Goal: Information Seeking & Learning: Learn about a topic

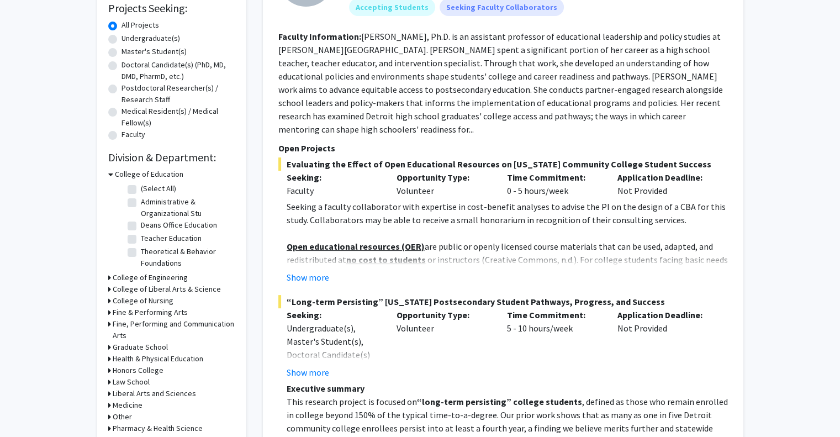
scroll to position [189, 0]
click at [121, 39] on label "Undergraduate(s)" at bounding box center [150, 39] width 59 height 12
click at [121, 39] on input "Undergraduate(s)" at bounding box center [124, 36] width 7 height 7
radio input "true"
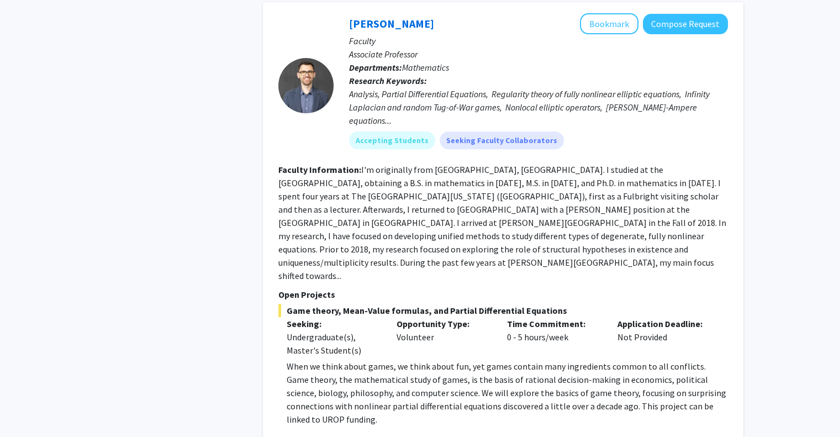
scroll to position [4591, 0]
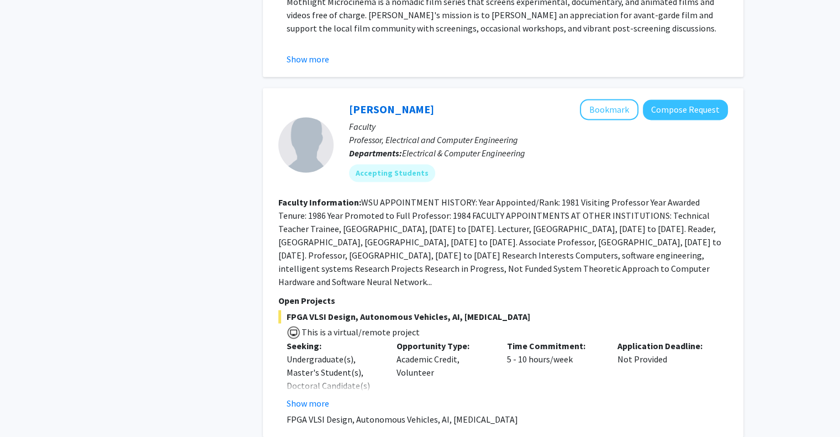
scroll to position [1674, 0]
click at [307, 396] on button "Show more" at bounding box center [308, 402] width 43 height 13
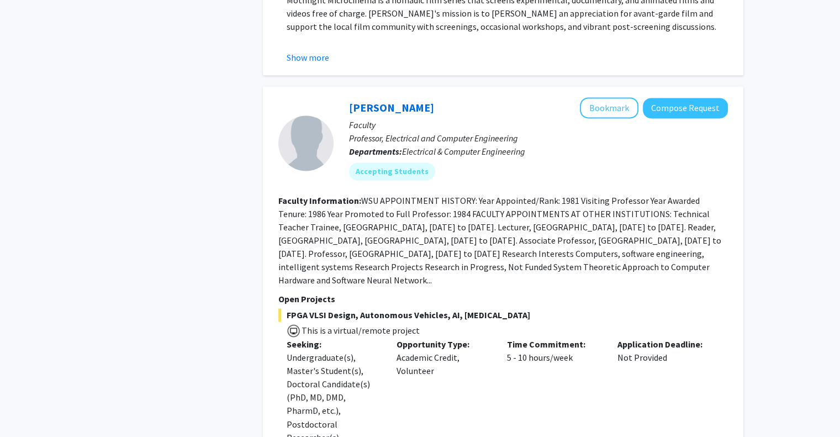
scroll to position [1674, 0]
click at [698, 98] on button "Compose Request" at bounding box center [685, 108] width 85 height 20
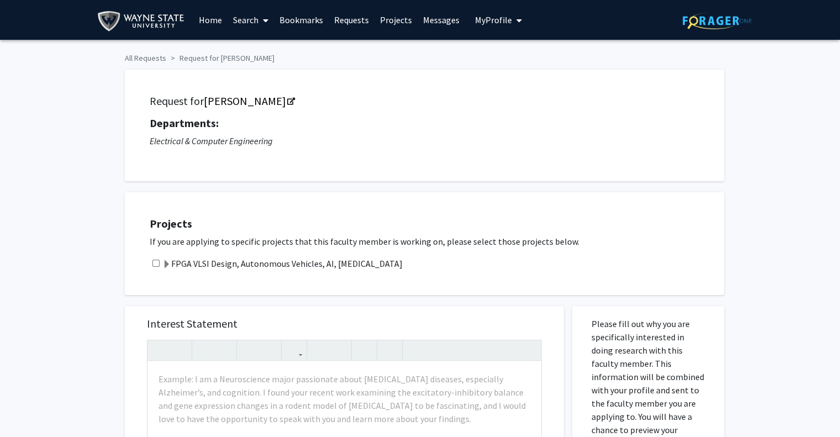
click at [163, 264] on span at bounding box center [166, 264] width 9 height 9
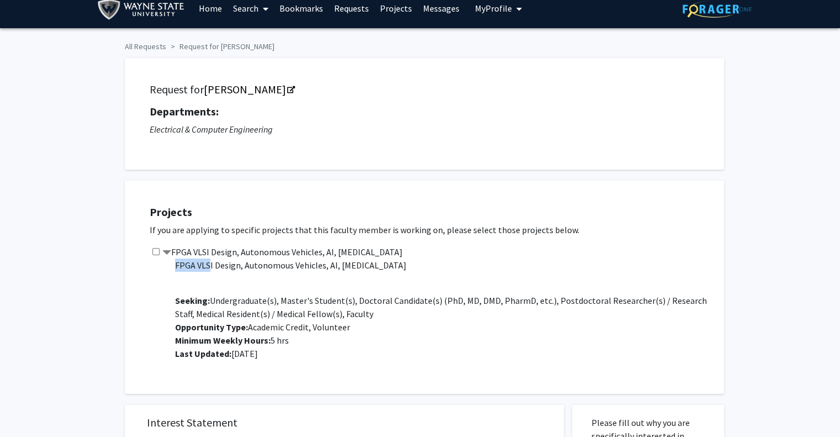
scroll to position [25, 0]
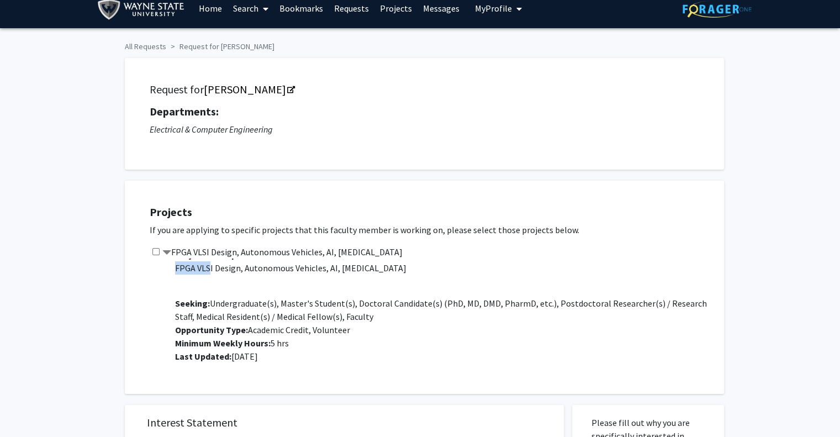
drag, startPoint x: 175, startPoint y: 262, endPoint x: 409, endPoint y: 270, distance: 234.2
click at [409, 270] on p "FPGA VLSI Design, Autonomous Vehicles, AI, [MEDICAL_DATA]" at bounding box center [444, 267] width 538 height 13
copy p "FPGA VLSI Design, Autonomous Vehicles, AI, [MEDICAL_DATA]"
click at [413, 208] on h5 "Projects" at bounding box center [431, 211] width 563 height 13
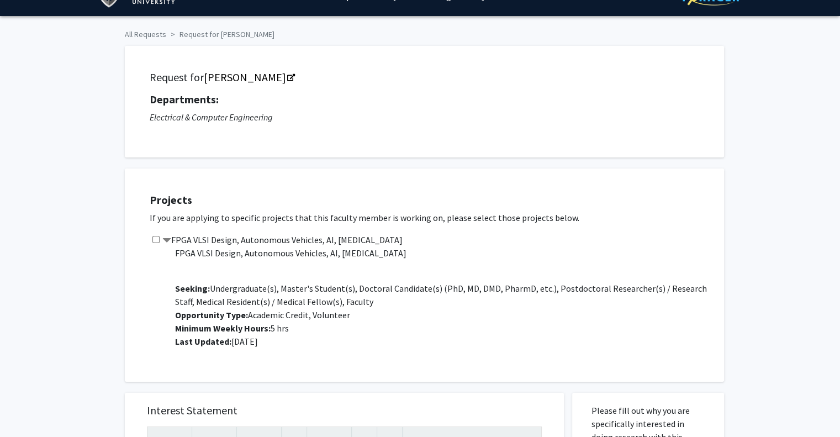
scroll to position [10, 0]
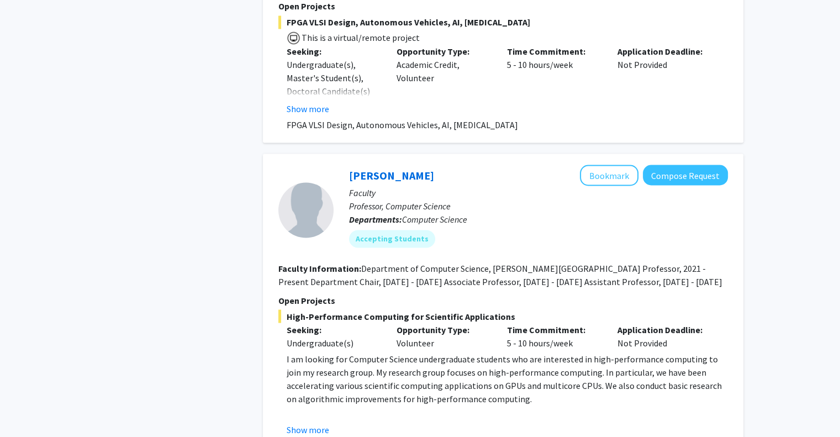
scroll to position [1970, 0]
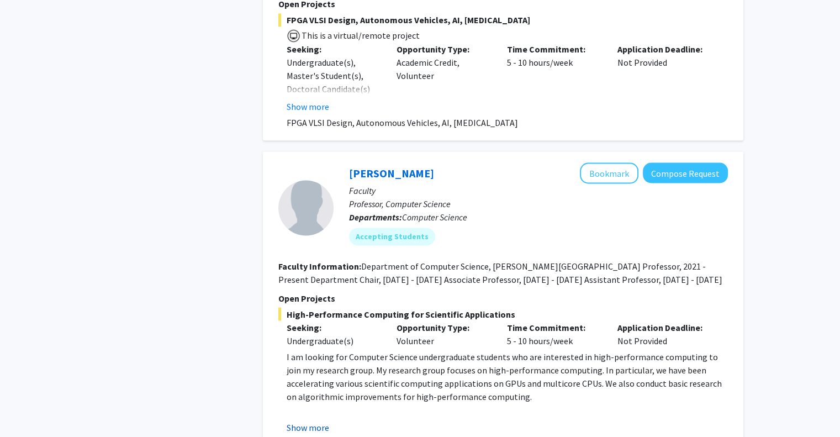
click at [315, 420] on button "Show more" at bounding box center [308, 426] width 43 height 13
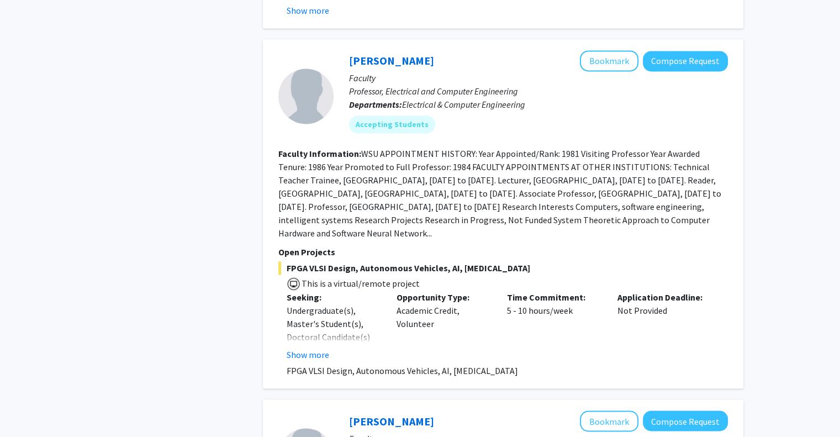
scroll to position [1721, 0]
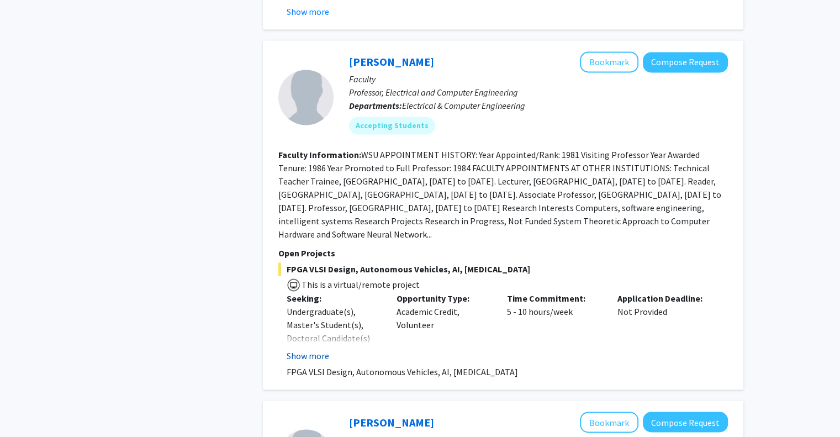
click at [319, 349] on button "Show more" at bounding box center [308, 355] width 43 height 13
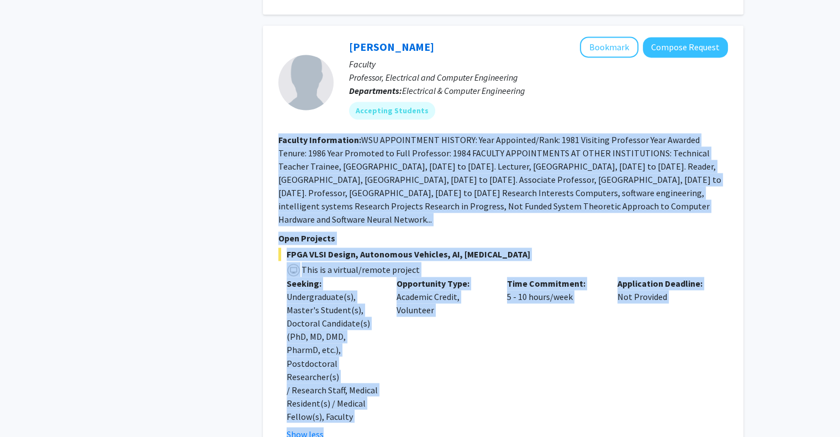
scroll to position [1836, 0]
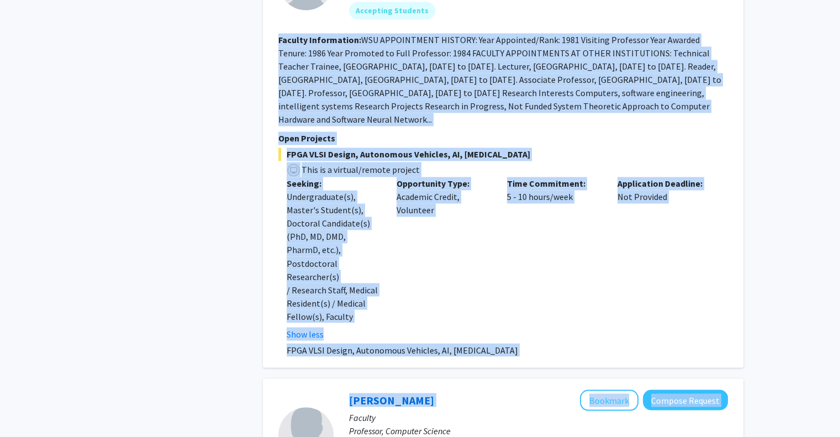
drag, startPoint x: 278, startPoint y: 266, endPoint x: 525, endPoint y: 282, distance: 247.3
click at [525, 282] on fg-search-faculty "[PERSON_NAME] Bookmark Compose Request Faculty Professor, Electrical and Comput…" at bounding box center [502, 147] width 449 height 420
copy fg-search-faculty "Loremip Dolorsitame: CON ADIPISCINGE SEDDOEI: Temp Incididun/Utla: 7020 Etdolor…"
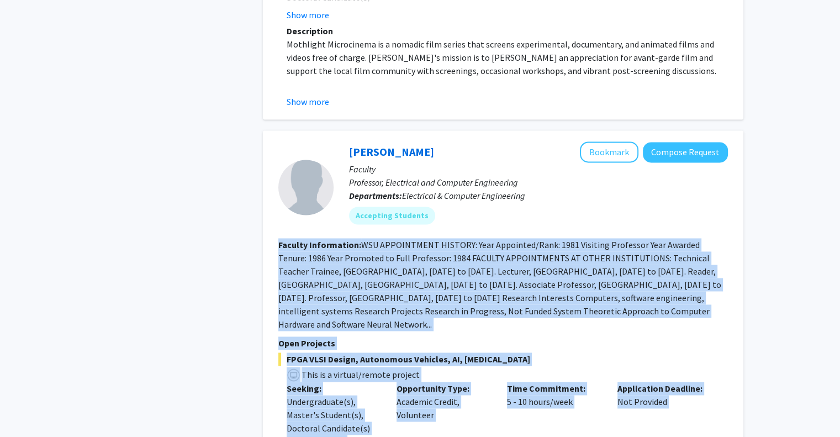
scroll to position [1630, 0]
click at [653, 142] on button "Compose Request" at bounding box center [685, 152] width 85 height 20
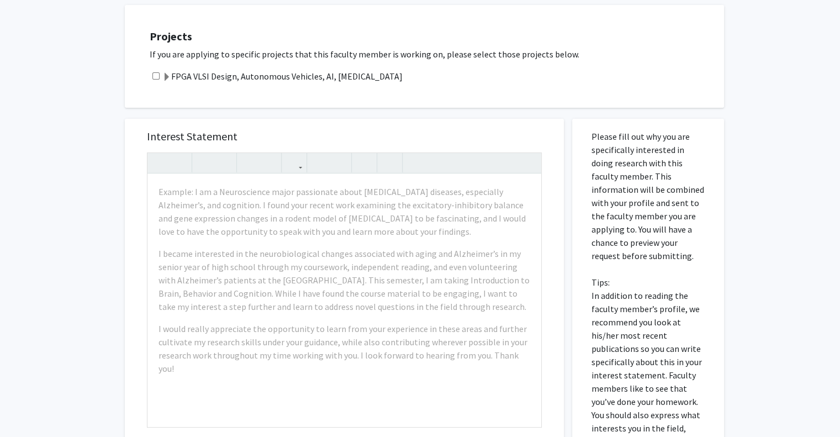
scroll to position [190, 0]
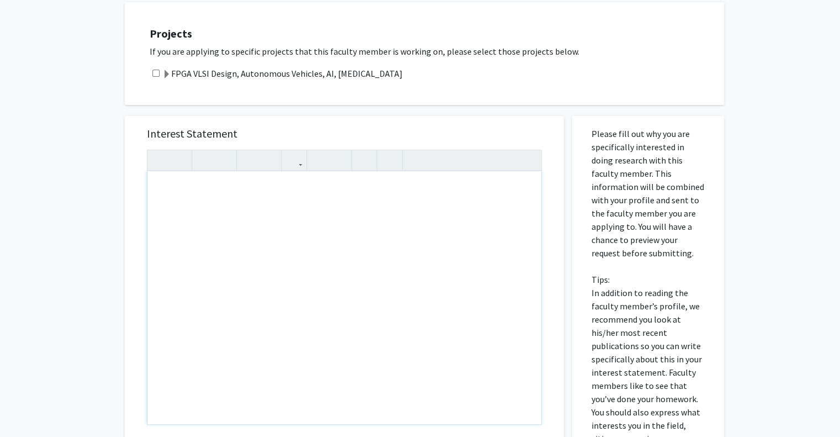
drag, startPoint x: 158, startPoint y: 190, endPoint x: 280, endPoint y: 238, distance: 131.8
click at [250, 206] on div "Note to users with screen readers: Please press Alt+0 or Option+0 to deactivate…" at bounding box center [344, 297] width 394 height 253
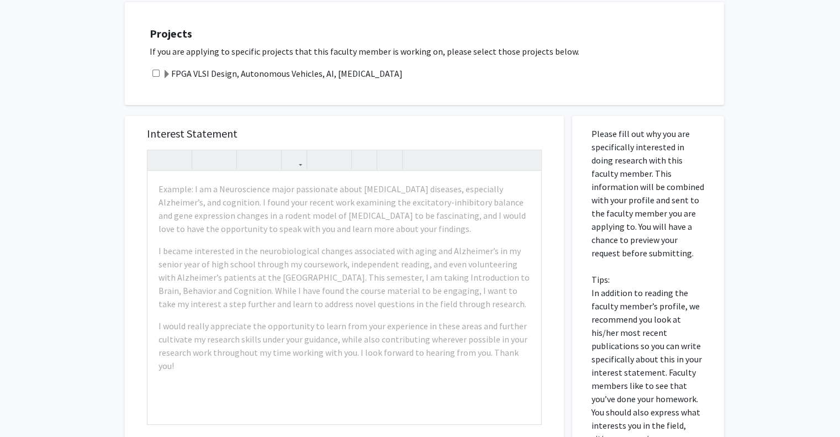
click at [108, 98] on div "All Requests Request for Harpreet Singh Request for Harpreet Singh Departments:…" at bounding box center [420, 197] width 840 height 695
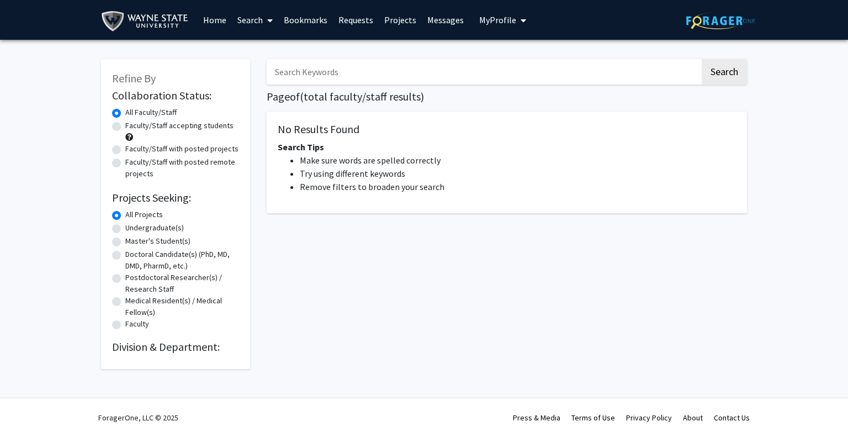
click at [125, 230] on label "Undergraduate(s)" at bounding box center [154, 228] width 59 height 12
click at [125, 229] on input "Undergraduate(s)" at bounding box center [128, 225] width 7 height 7
radio input "true"
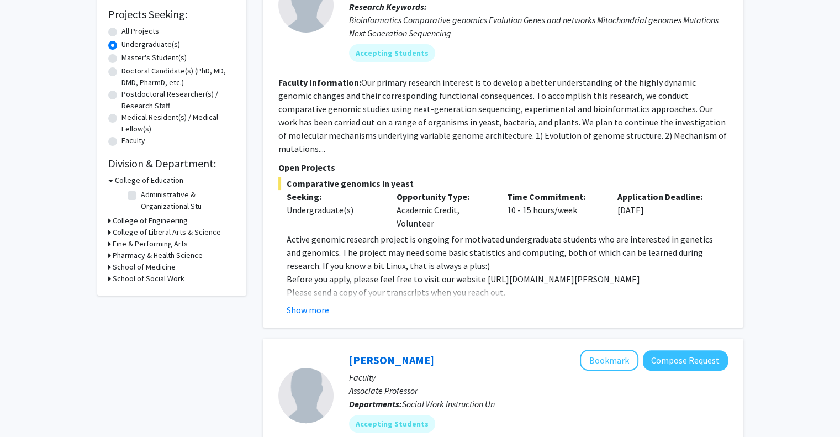
scroll to position [266, 0]
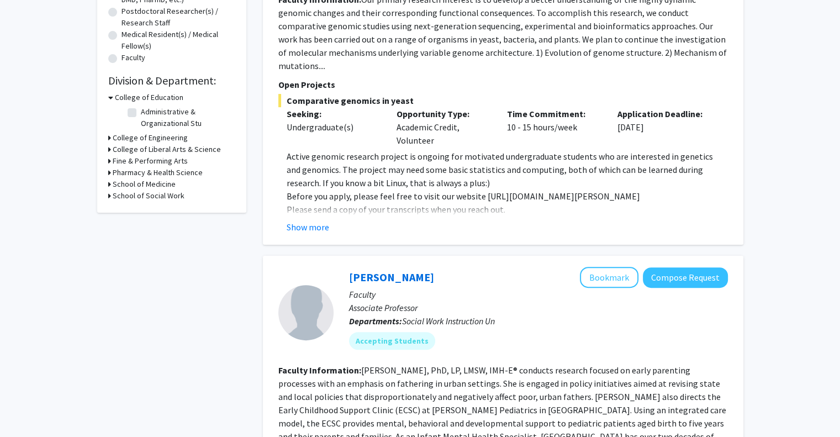
click at [156, 141] on h3 "College of Engineering" at bounding box center [150, 138] width 75 height 12
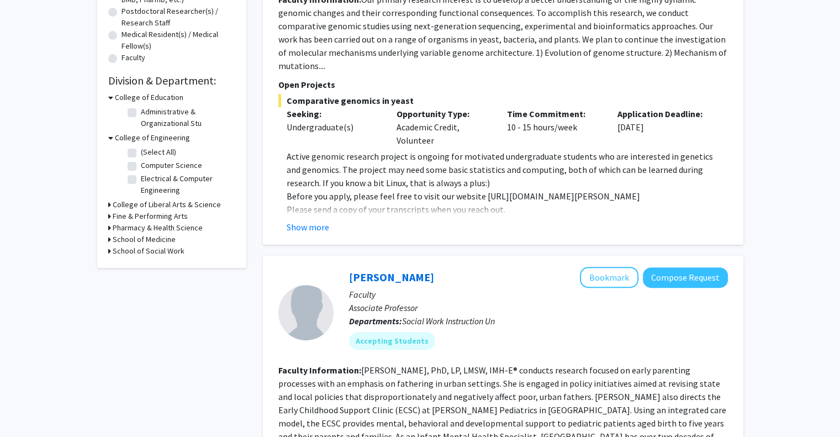
click at [141, 148] on label "(Select All)" at bounding box center [158, 152] width 35 height 12
click at [141, 148] on input "(Select All)" at bounding box center [144, 149] width 7 height 7
checkbox input "true"
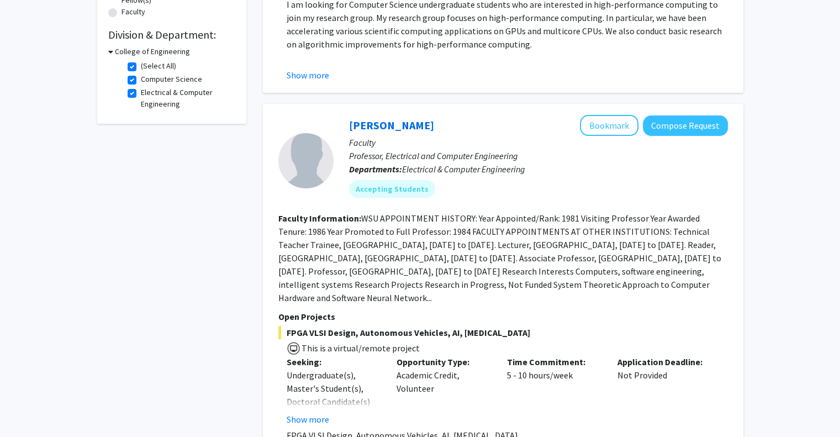
scroll to position [307, 0]
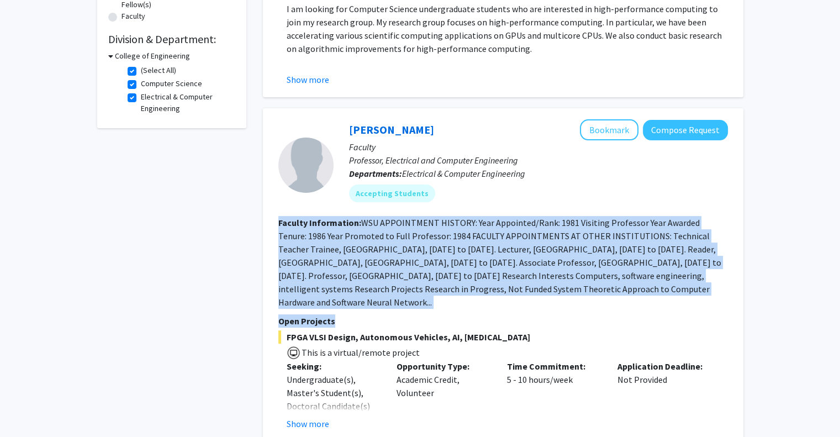
drag, startPoint x: 278, startPoint y: 219, endPoint x: 479, endPoint y: 311, distance: 221.1
click at [479, 311] on fg-search-faculty "[PERSON_NAME] Bookmark Compose Request Faculty Professor, Electrical and Comput…" at bounding box center [502, 282] width 449 height 327
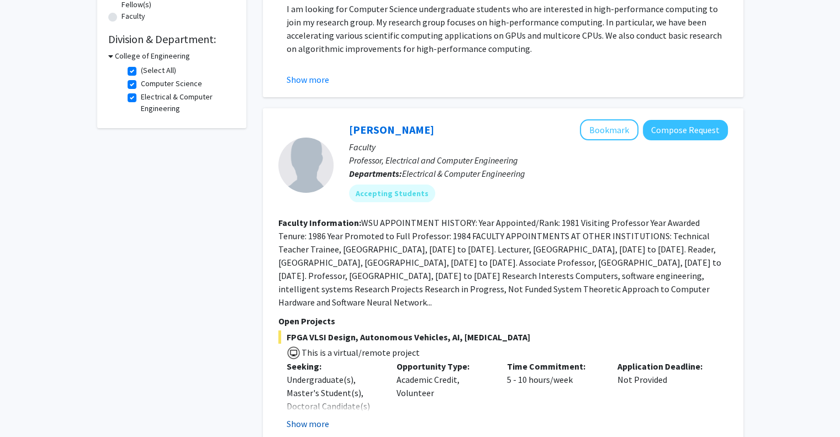
click at [311, 420] on button "Show more" at bounding box center [308, 423] width 43 height 13
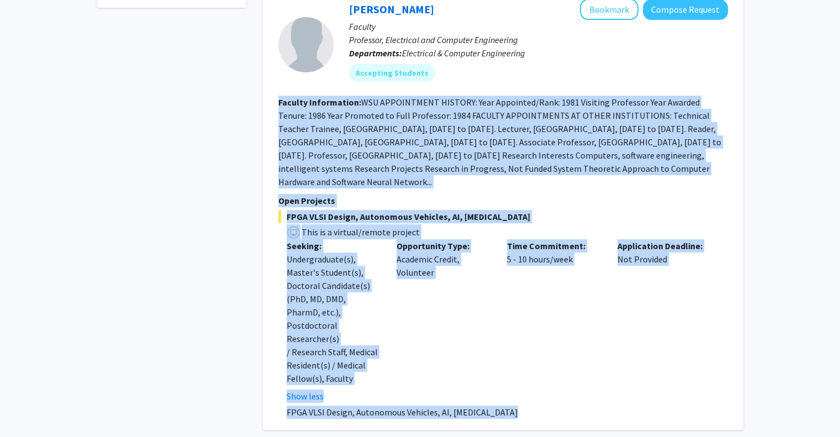
scroll to position [476, 0]
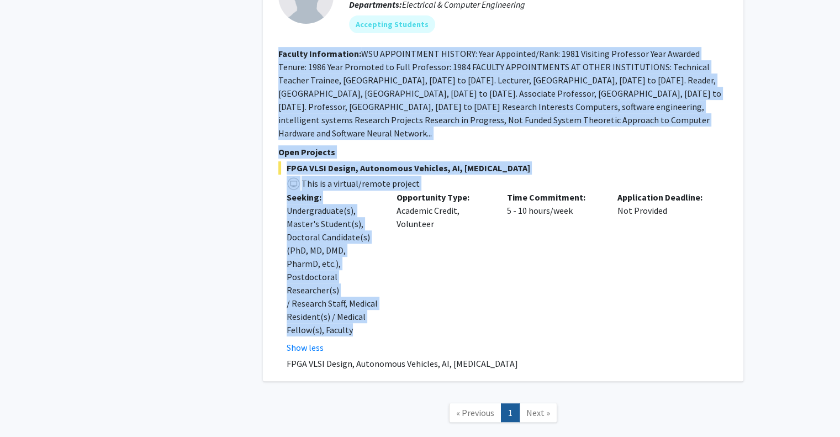
drag, startPoint x: 278, startPoint y: 221, endPoint x: 376, endPoint y: 313, distance: 134.3
click at [376, 313] on fg-search-faculty "[PERSON_NAME] Bookmark Compose Request Faculty Professor, Electrical and Comput…" at bounding box center [502, 160] width 449 height 420
copy fg-search-faculty "Loremip Dolorsitame: CON ADIPISCINGE SEDDOEI: Temp Incididun/Utla: 7020 Etdolor…"
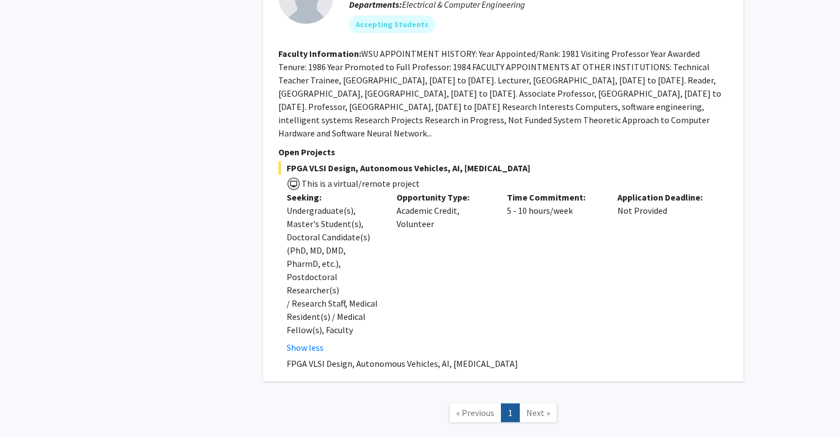
click at [197, 201] on div "Refine By Collaboration Status: Collaboration Status All Faculty/Staff Collabor…" at bounding box center [172, 8] width 166 height 873
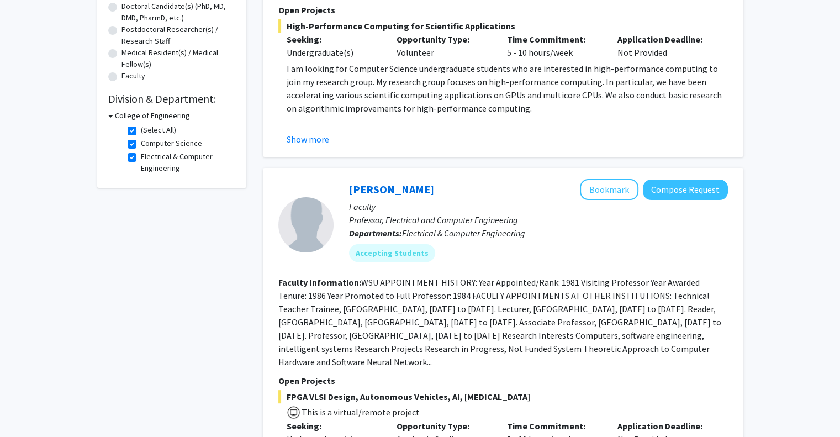
scroll to position [188, 0]
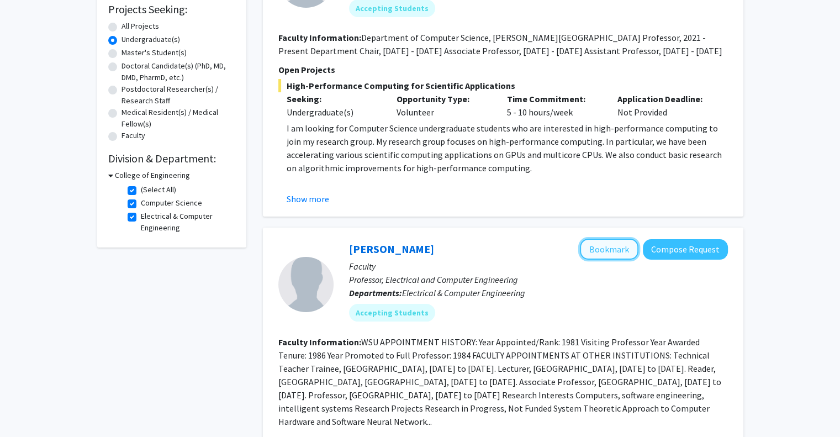
click at [609, 241] on button "Bookmark" at bounding box center [609, 248] width 59 height 21
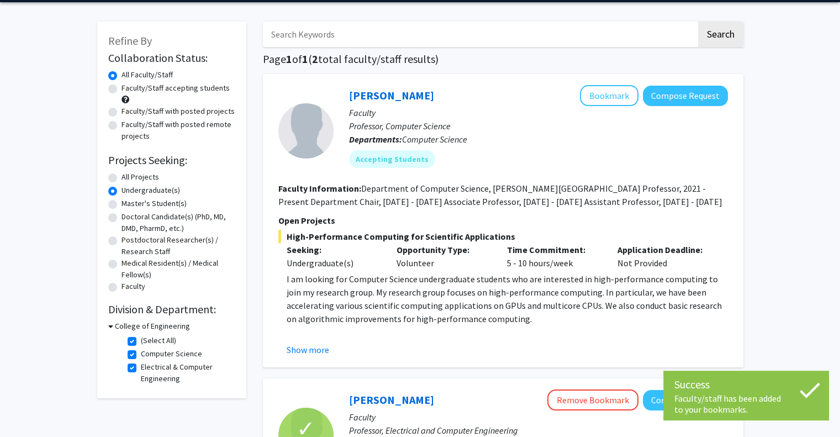
scroll to position [0, 0]
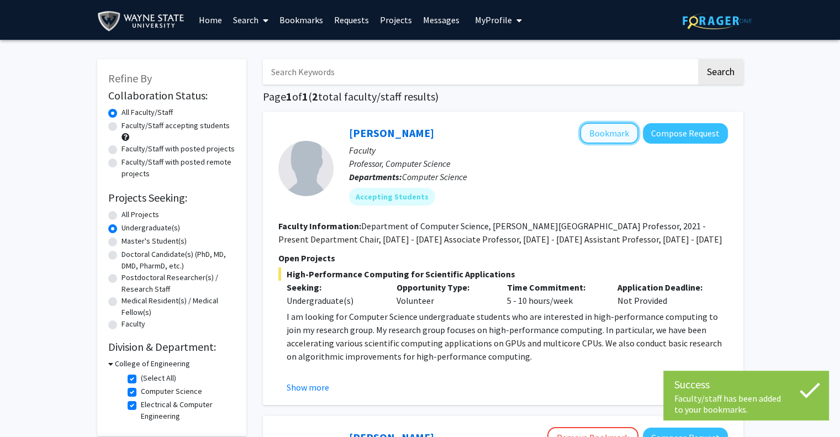
click at [609, 128] on button "Bookmark" at bounding box center [609, 133] width 59 height 21
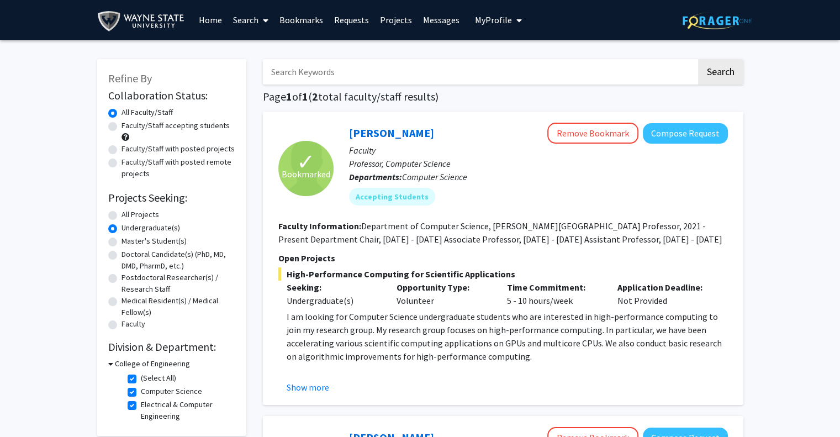
click at [377, 31] on link "Projects" at bounding box center [395, 20] width 43 height 39
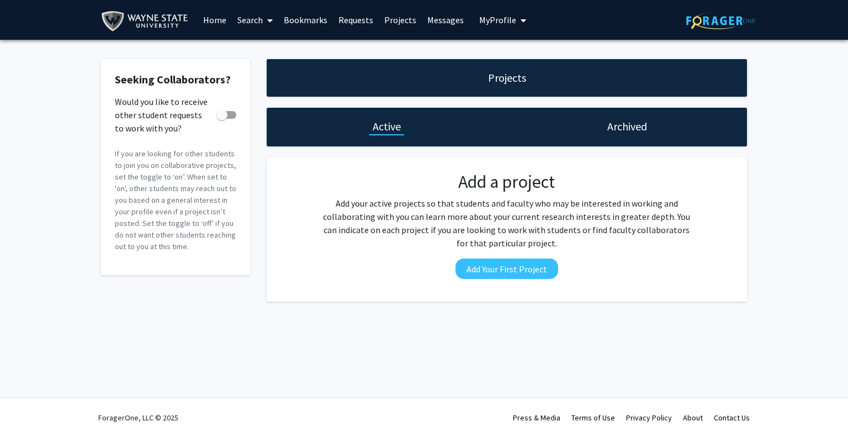
click at [340, 23] on link "Requests" at bounding box center [356, 20] width 46 height 39
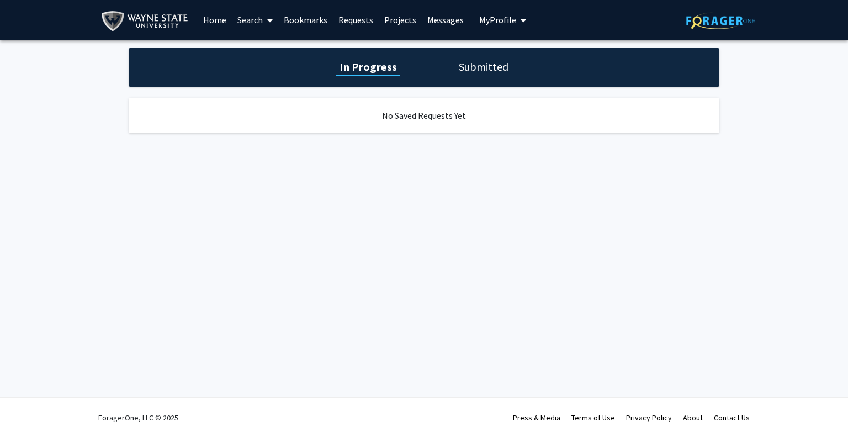
click at [300, 14] on link "Bookmarks" at bounding box center [305, 20] width 55 height 39
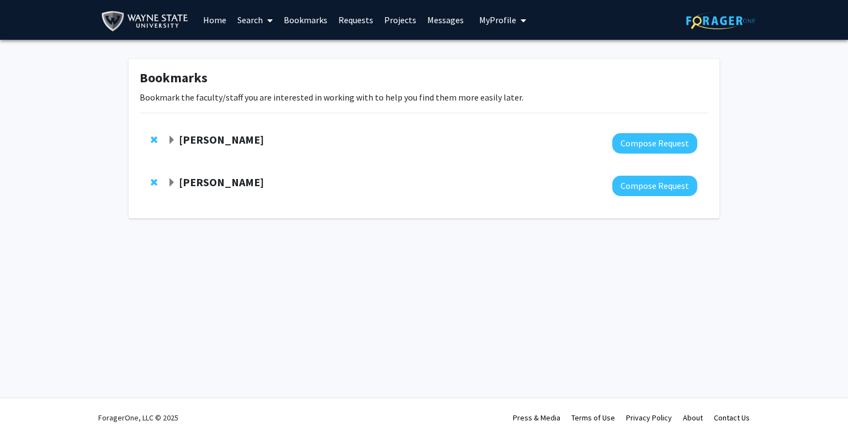
click at [254, 19] on link "Search" at bounding box center [255, 20] width 46 height 39
click at [259, 46] on span "Faculty/Staff" at bounding box center [272, 51] width 81 height 22
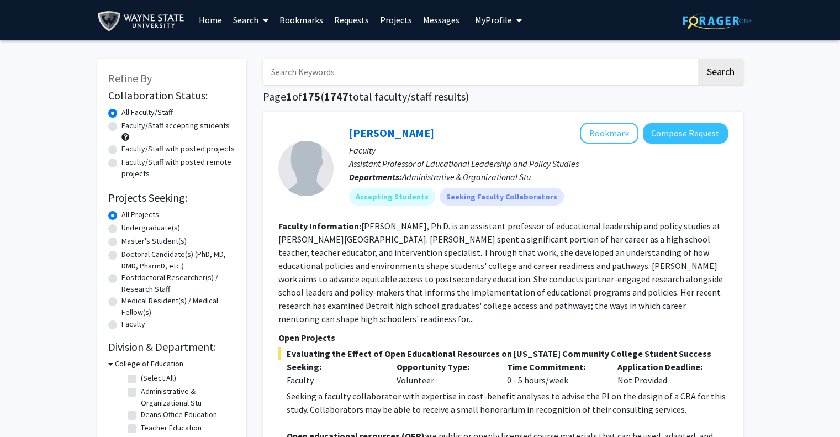
click at [241, 20] on link "Search" at bounding box center [250, 20] width 46 height 39
click at [249, 75] on span "Students" at bounding box center [260, 73] width 67 height 22
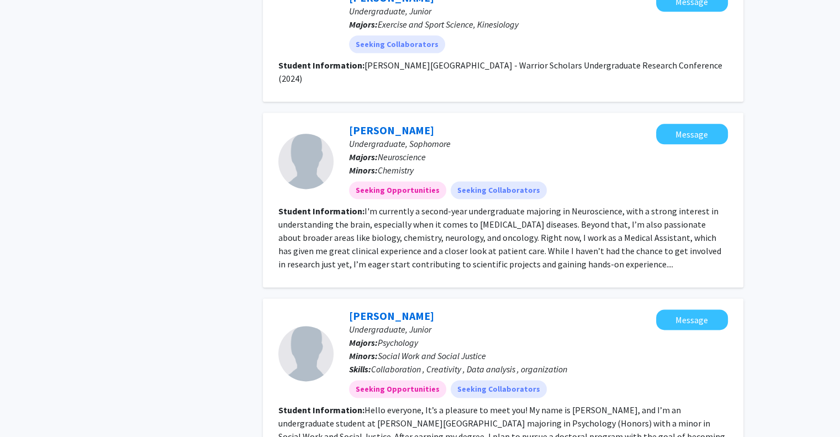
scroll to position [1535, 0]
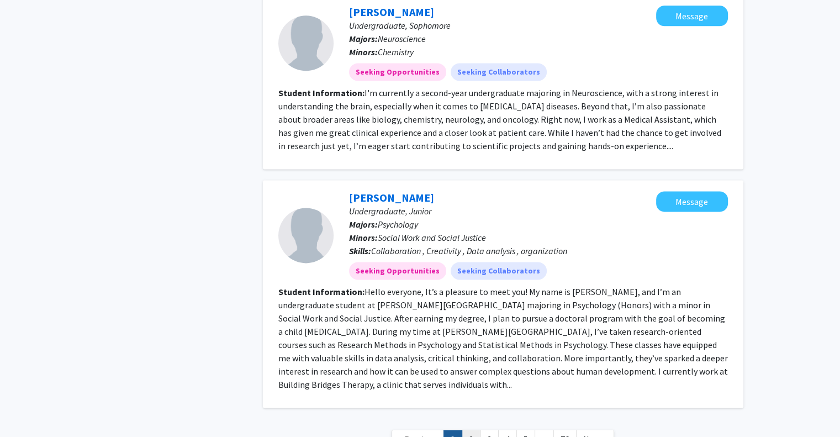
click at [466, 429] on link "2" at bounding box center [471, 438] width 19 height 19
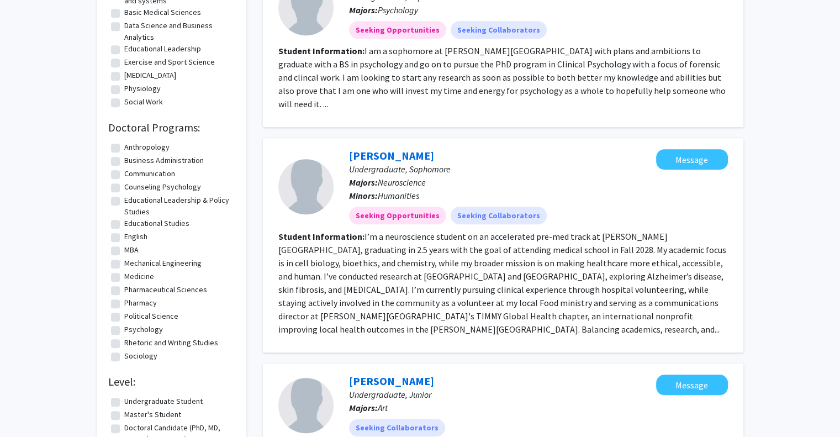
scroll to position [783, 0]
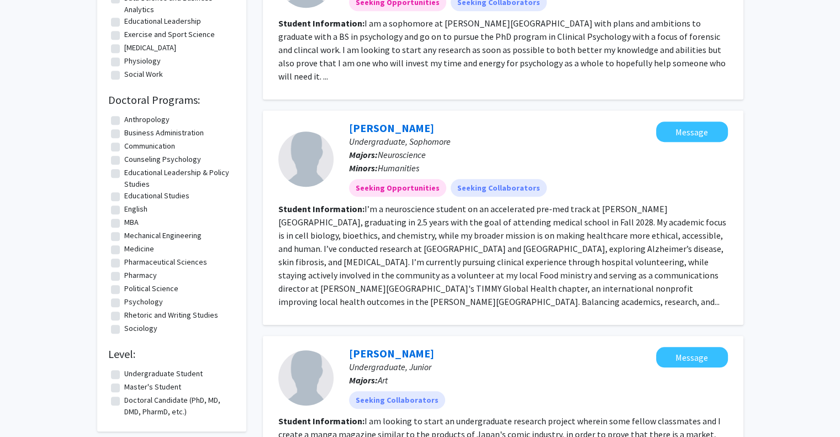
click at [124, 372] on label "Undergraduate Student" at bounding box center [163, 374] width 78 height 12
click at [124, 372] on input "Undergraduate Student" at bounding box center [127, 371] width 7 height 7
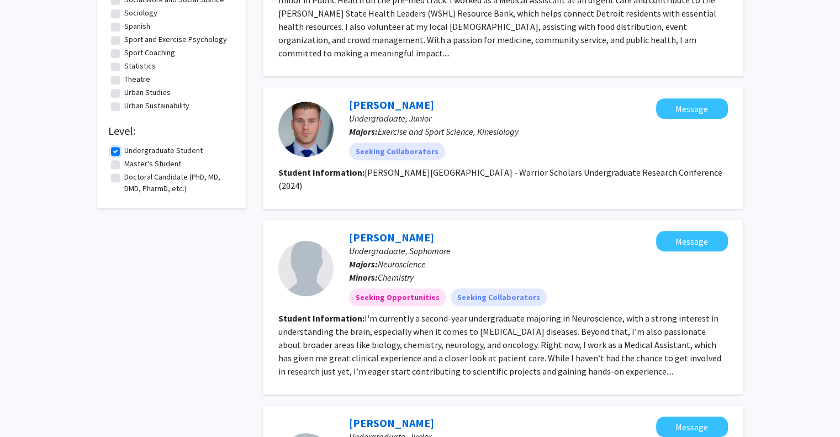
scroll to position [594, 0]
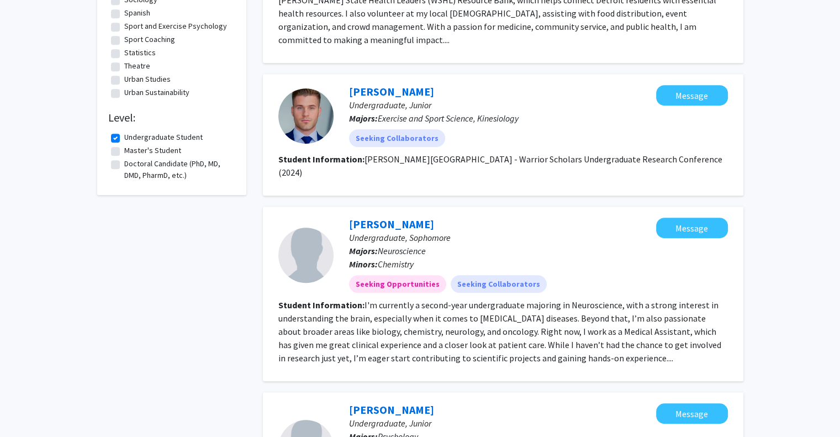
click at [124, 139] on label "Undergraduate Student" at bounding box center [163, 137] width 78 height 12
click at [124, 139] on input "Undergraduate Student" at bounding box center [127, 134] width 7 height 7
checkbox input "false"
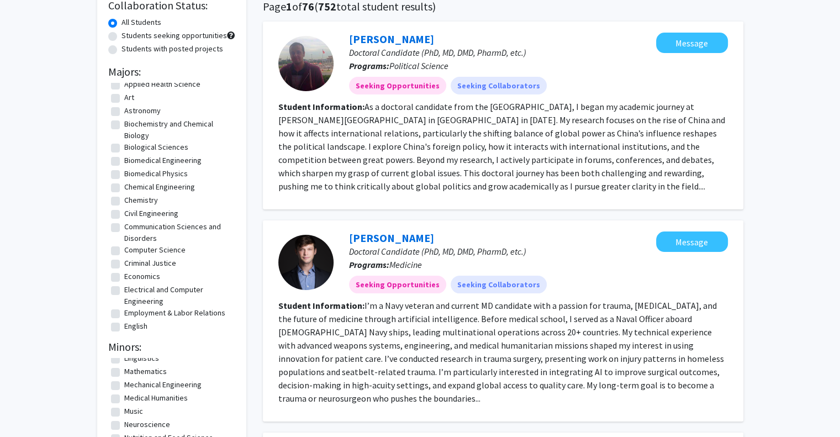
scroll to position [33, 0]
click at [124, 289] on label "Electrical and Computer Engineering" at bounding box center [178, 295] width 108 height 23
click at [124, 289] on input "Electrical and Computer Engineering" at bounding box center [127, 287] width 7 height 7
checkbox input "true"
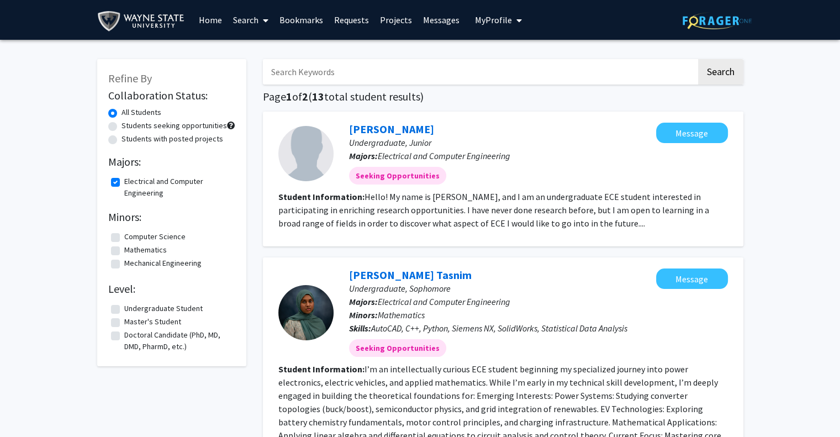
click at [124, 235] on label "Computer Science" at bounding box center [154, 237] width 61 height 12
click at [124, 235] on input "Computer Science" at bounding box center [127, 234] width 7 height 7
checkbox input "true"
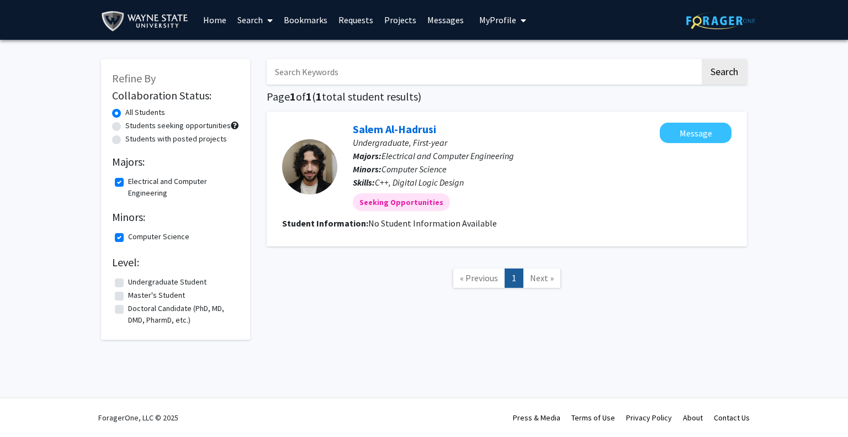
click at [128, 239] on label "Computer Science" at bounding box center [158, 237] width 61 height 12
click at [128, 238] on input "Computer Science" at bounding box center [131, 234] width 7 height 7
checkbox input "false"
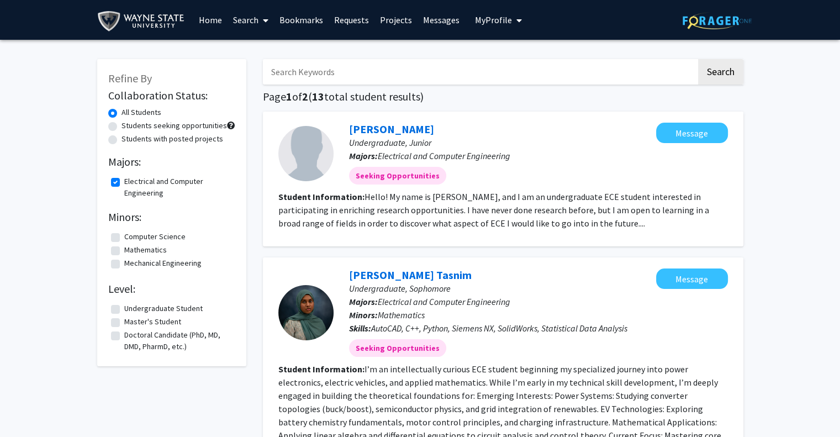
click at [241, 23] on link "Search" at bounding box center [250, 20] width 46 height 39
click at [252, 48] on span "Faculty/Staff" at bounding box center [267, 51] width 81 height 22
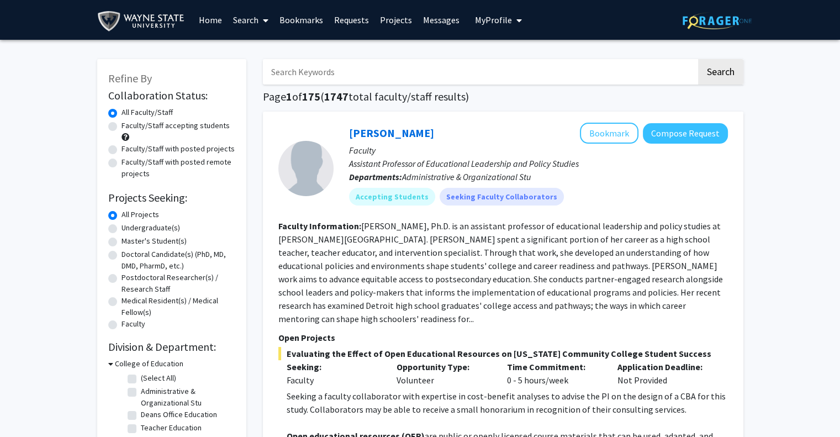
click at [303, 10] on link "Bookmarks" at bounding box center [301, 20] width 55 height 39
